Goal: Information Seeking & Learning: Understand process/instructions

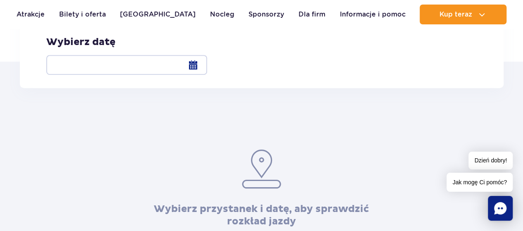
scroll to position [157, 0]
click at [55, 19] on label "Warszawa Al. Jerozolimskie 56" at bounding box center [122, 10] width 153 height 19
click at [55, 19] on input "Warszawa Al. Jerozolimskie 56" at bounding box center [50, 19] width 9 height 2
radio input "true"
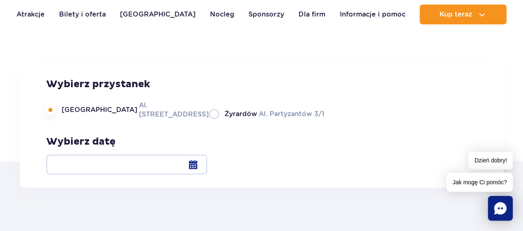
scroll to position [57, 0]
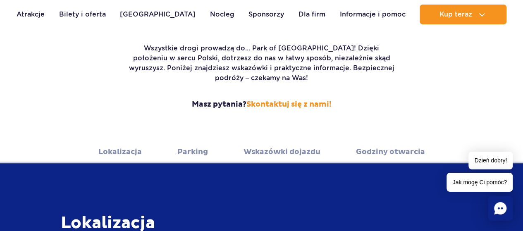
scroll to position [155, 0]
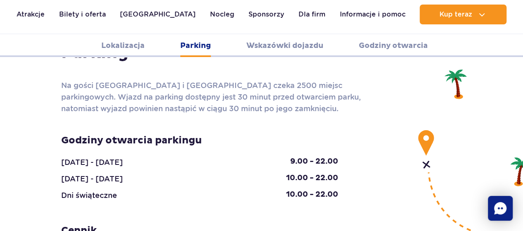
scroll to position [788, 0]
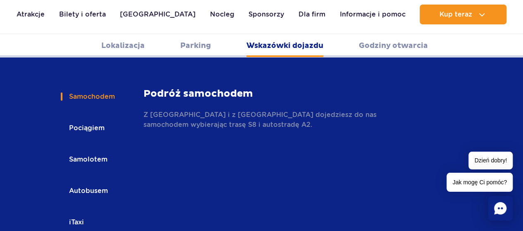
scroll to position [1221, 0]
click at [89, 182] on button "Autobusem" at bounding box center [88, 191] width 54 height 18
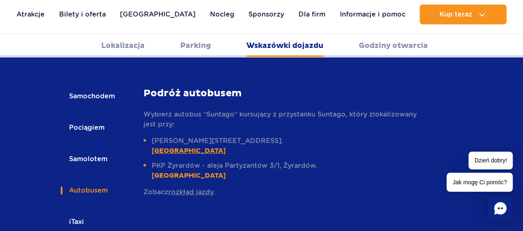
click at [226, 147] on link "[GEOGRAPHIC_DATA]" at bounding box center [189, 151] width 74 height 8
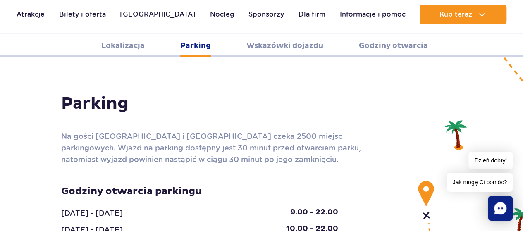
scroll to position [737, 0]
